Goal: Transaction & Acquisition: Purchase product/service

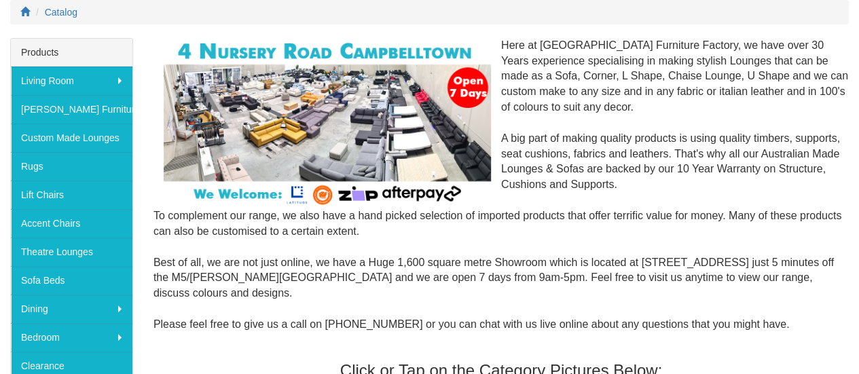
scroll to position [179, 0]
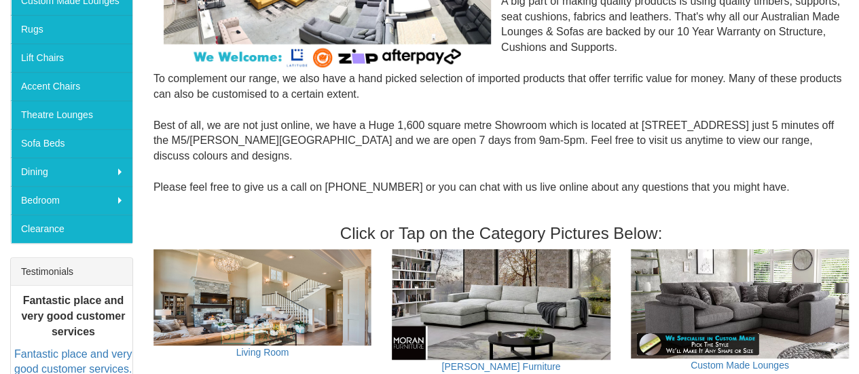
scroll to position [329, 0]
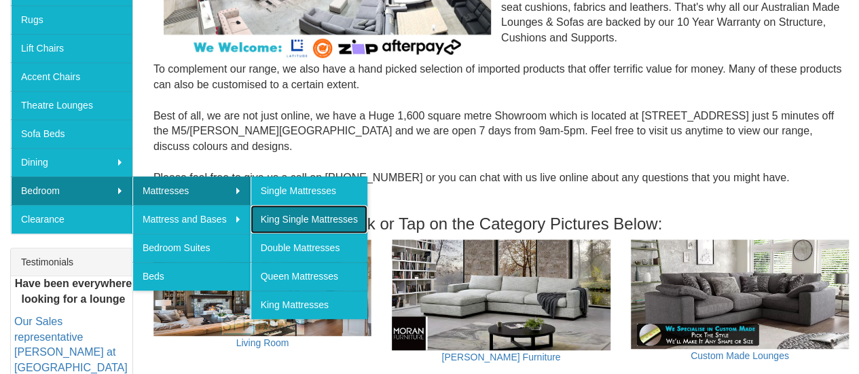
click at [306, 221] on link "King Single Mattresses" at bounding box center [309, 219] width 117 height 29
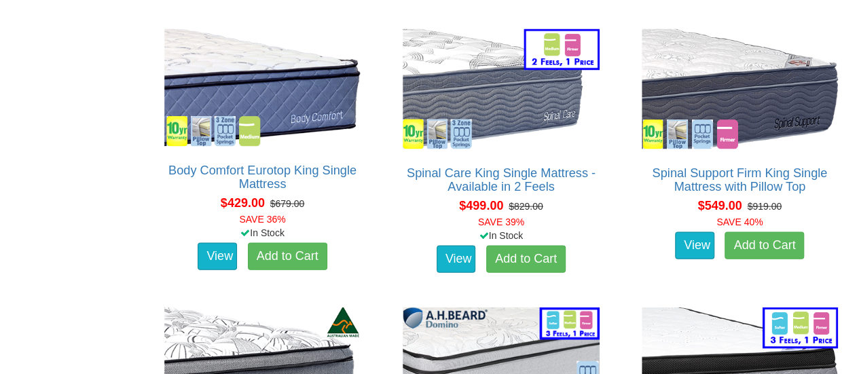
scroll to position [1346, 0]
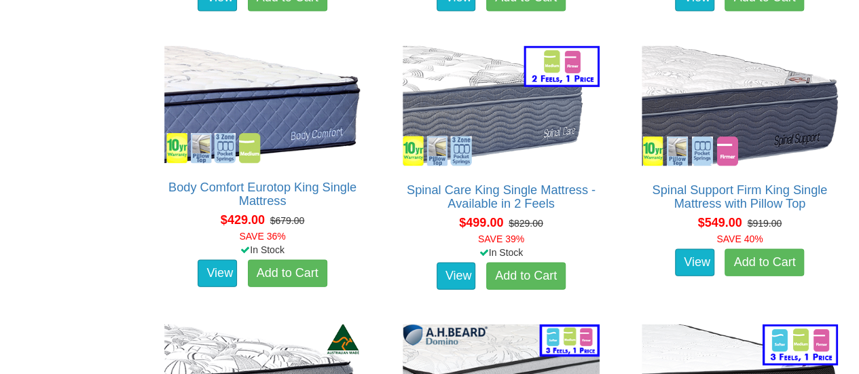
click at [849, 177] on html "Toggle Navigation Home Products Living Room Lounges Sofas Australian Made Loung…" at bounding box center [429, 322] width 859 height 3336
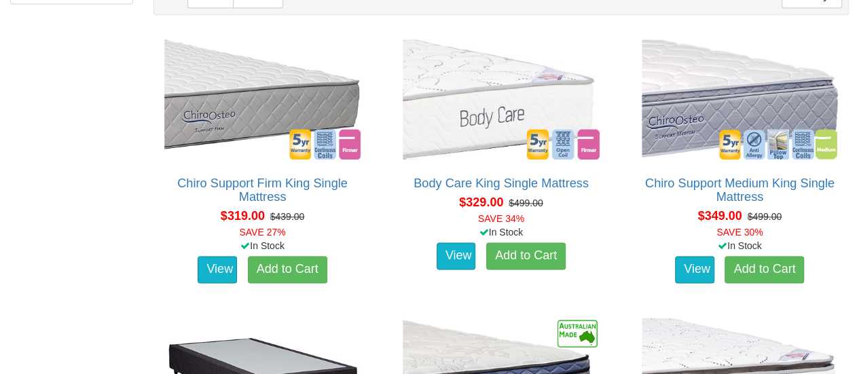
scroll to position [788, 0]
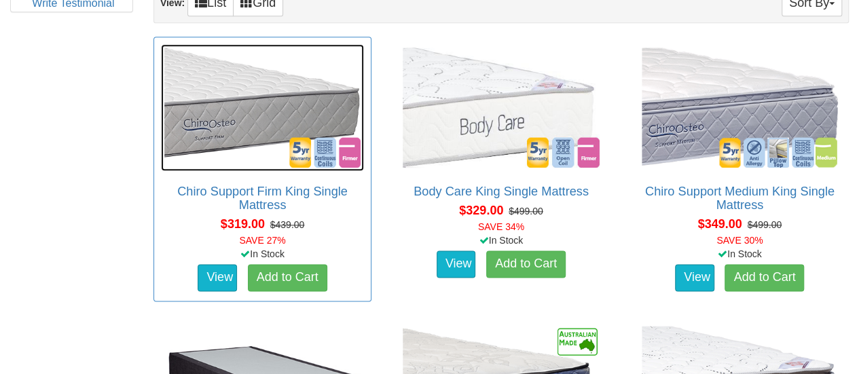
click at [254, 130] on img at bounding box center [262, 107] width 203 height 127
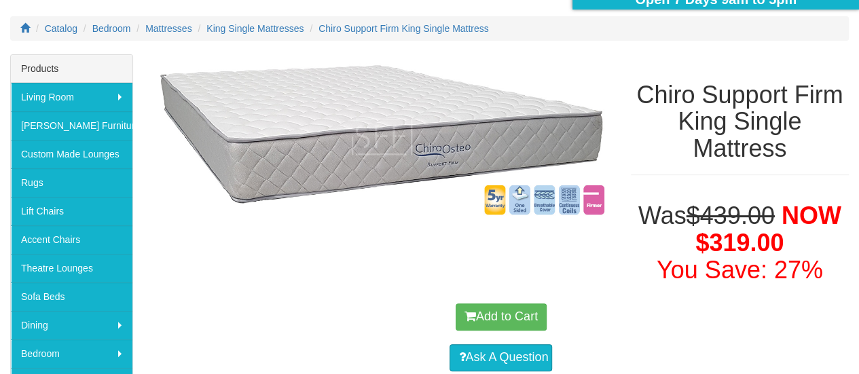
scroll to position [164, 0]
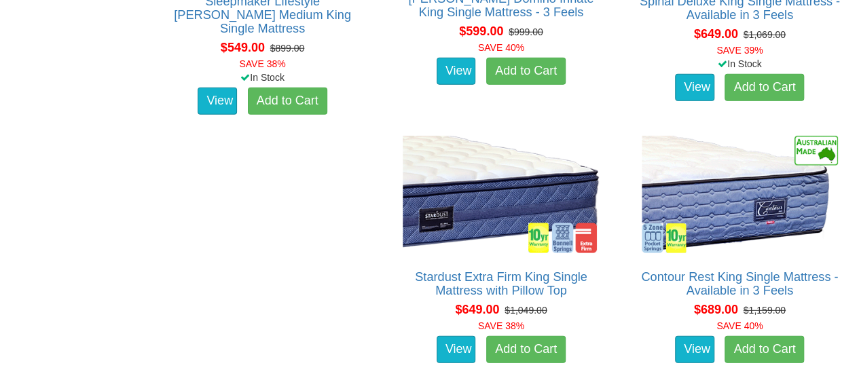
scroll to position [1819, 0]
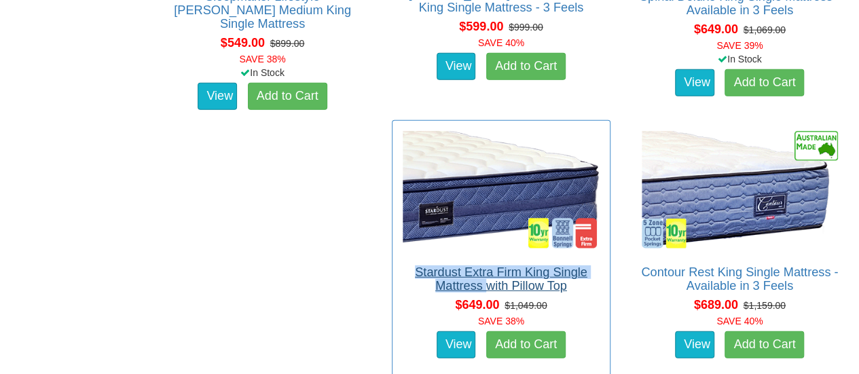
drag, startPoint x: 173, startPoint y: 262, endPoint x: 246, endPoint y: 283, distance: 75.9
click at [392, 283] on div "Stardust Extra Firm King Single Mattress with Pillow Top ** Queen size pictured…" at bounding box center [501, 252] width 218 height 265
copy link "Stardust Extra Firm King Single Mattress"
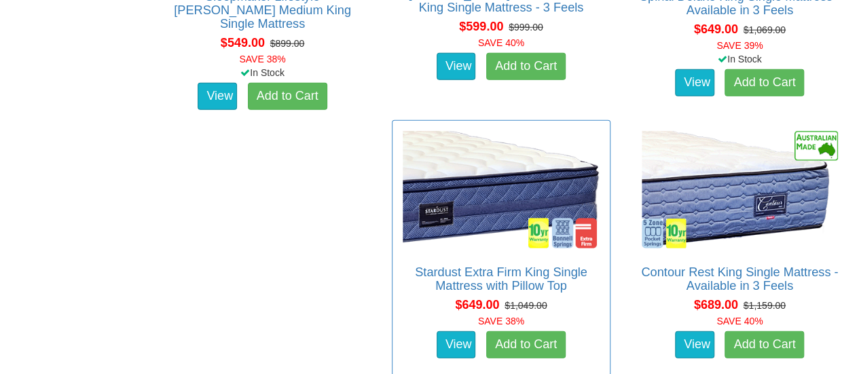
click at [389, 328] on div "View Add to Cart" at bounding box center [501, 345] width 224 height 34
